Goal: Check status: Check status

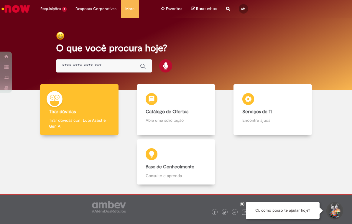
click at [0, 0] on span "8d atrás 8 dias atrás R13433431" at bounding box center [0, 0] width 0 height 0
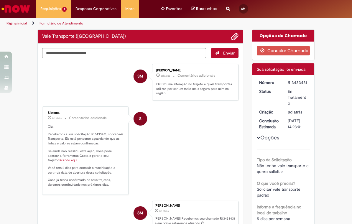
click at [0, 0] on span "8d atrás" at bounding box center [0, 0] width 0 height 0
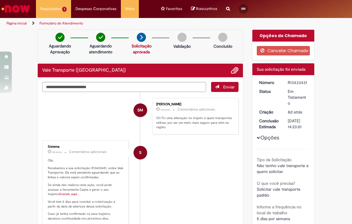
click at [55, 12] on li "Requisições 1 Exibir Todas as Solicitações Vale Transporte (VT) 8d atrás 8 dias…" at bounding box center [53, 9] width 35 height 18
click at [20, 9] on img "Ir para a Homepage" at bounding box center [16, 9] width 30 height 12
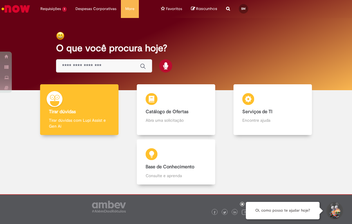
click at [79, 63] on input "Basta digitar aqui" at bounding box center [98, 66] width 72 height 7
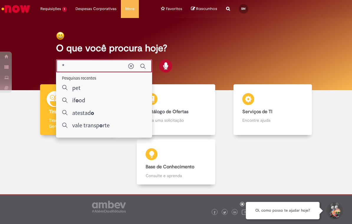
type input "**"
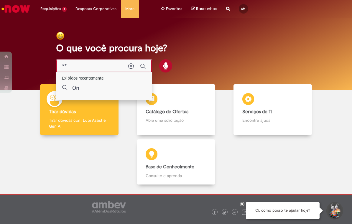
click at [72, 89] on div "On" at bounding box center [105, 88] width 87 height 12
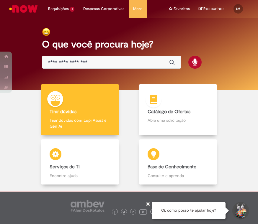
click at [209, 95] on div "Catálogo de Ofertas Catálogo de Ofertas Abra uma solicitação" at bounding box center [178, 109] width 79 height 51
